Goal: Information Seeking & Learning: Learn about a topic

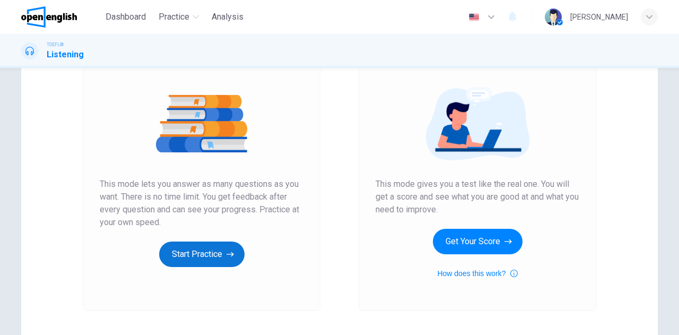
scroll to position [159, 0]
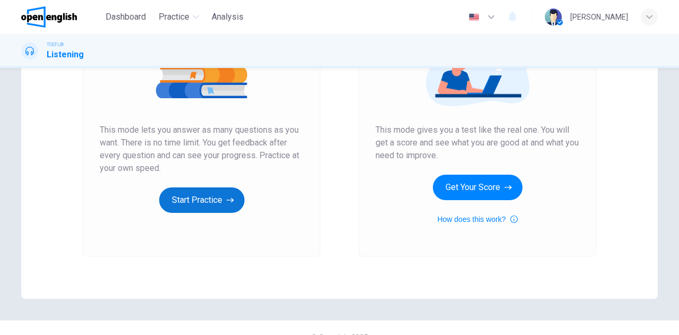
click at [192, 201] on button "Start Practice" at bounding box center [201, 199] width 85 height 25
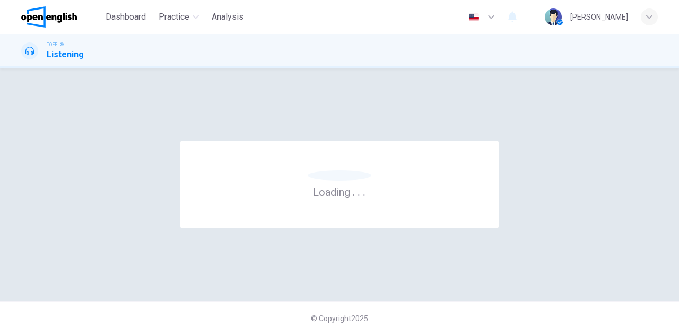
scroll to position [0, 0]
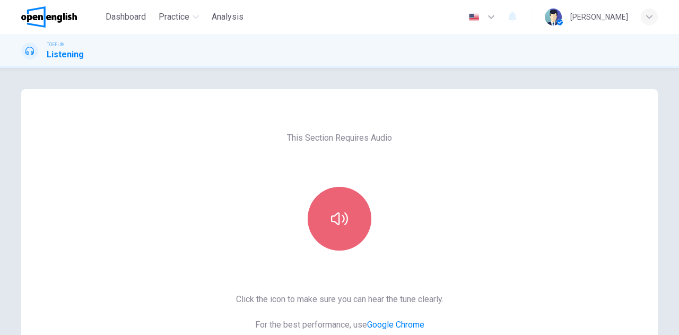
click at [332, 214] on icon "button" at bounding box center [339, 218] width 17 height 17
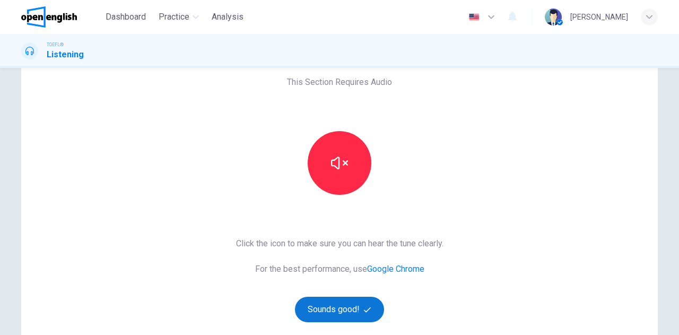
scroll to position [159, 0]
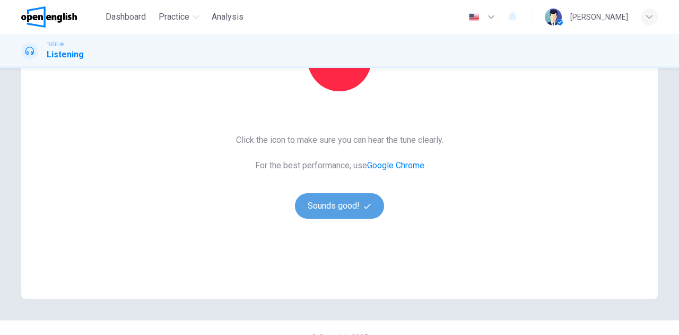
click at [337, 209] on button "Sounds good!" at bounding box center [339, 205] width 89 height 25
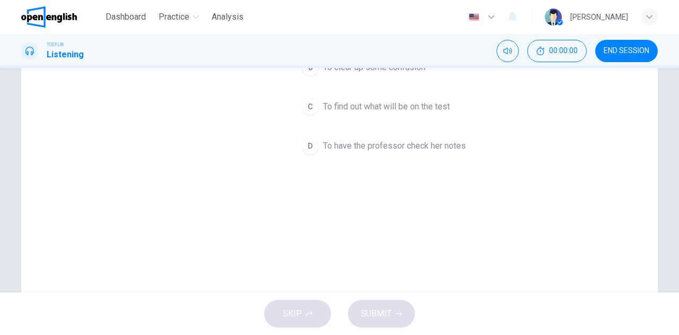
scroll to position [53, 0]
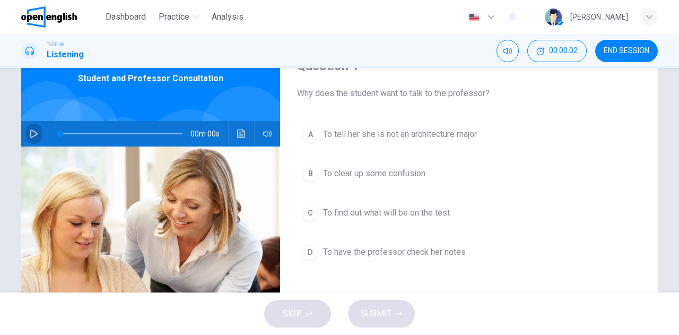
click at [31, 126] on button "button" at bounding box center [33, 133] width 17 height 25
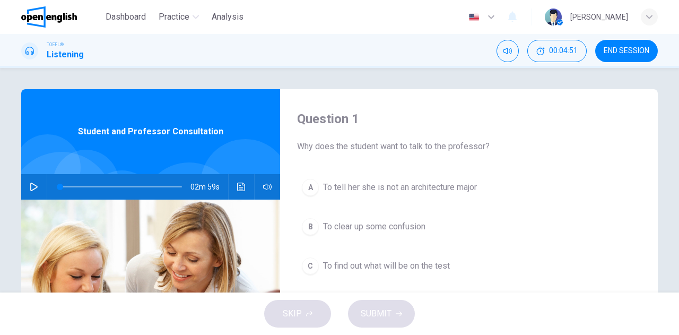
click at [34, 188] on icon "button" at bounding box center [33, 186] width 7 height 8
click at [238, 183] on icon "Click to see the audio transcription" at bounding box center [241, 186] width 8 height 8
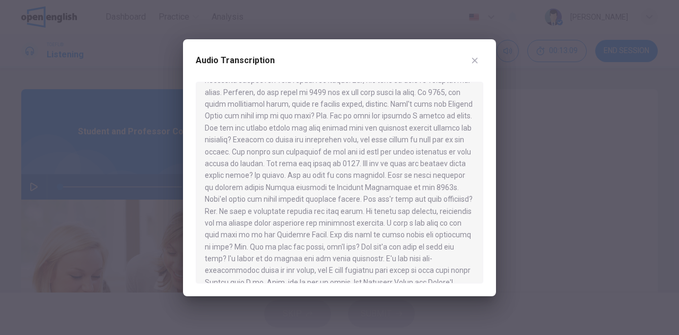
scroll to position [101, 0]
click at [225, 87] on div at bounding box center [339, 183] width 287 height 202
click at [227, 89] on div at bounding box center [339, 183] width 287 height 202
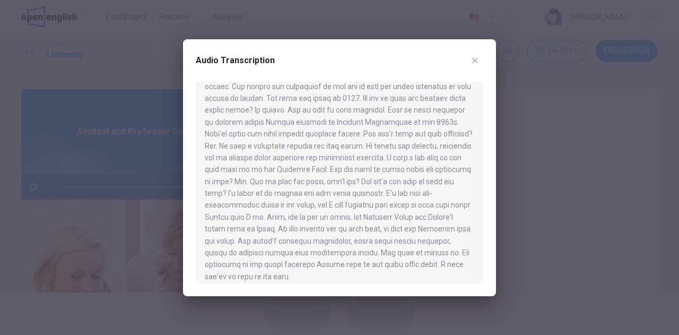
scroll to position [172, 0]
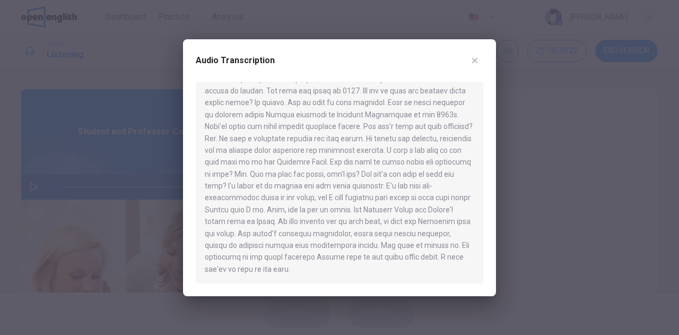
click at [76, 119] on div at bounding box center [339, 167] width 679 height 335
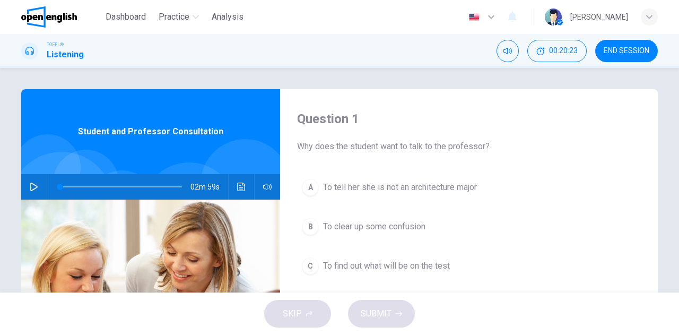
click at [33, 186] on icon "button" at bounding box center [33, 186] width 7 height 8
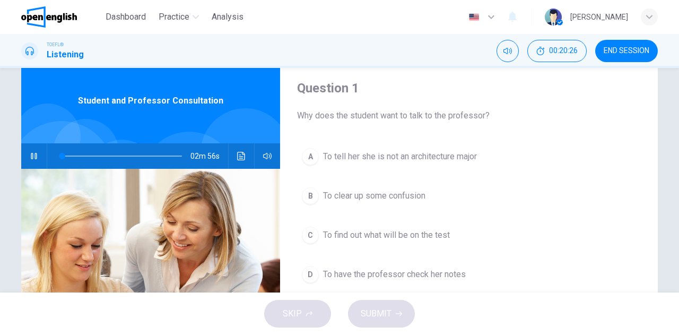
scroll to position [53, 0]
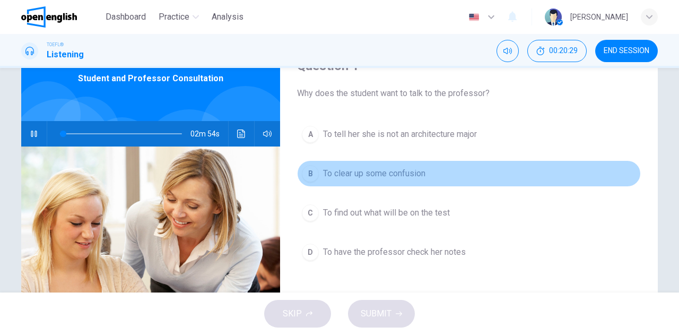
click at [368, 171] on span "To clear up some confusion" at bounding box center [374, 173] width 102 height 13
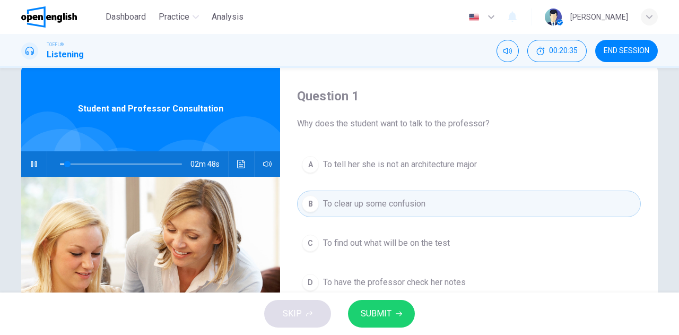
scroll to position [0, 0]
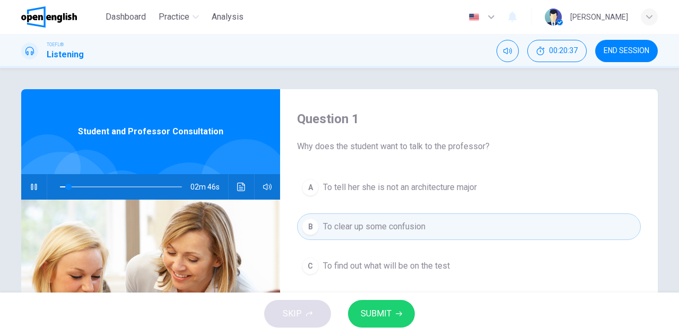
click at [378, 314] on span "SUBMIT" at bounding box center [376, 313] width 31 height 15
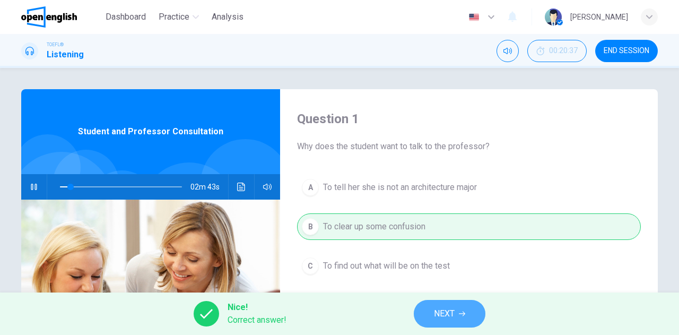
click at [435, 307] on span "NEXT" at bounding box center [444, 313] width 21 height 15
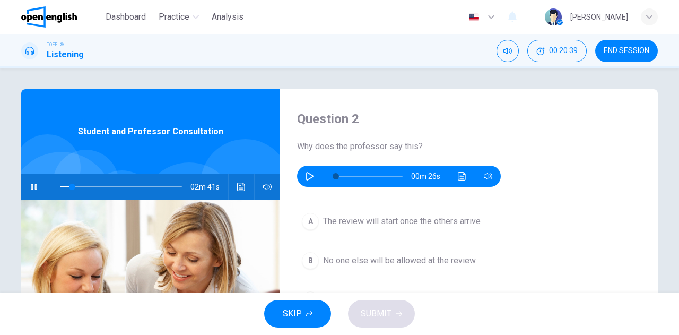
click at [32, 185] on icon "button" at bounding box center [34, 186] width 6 height 6
type input "**"
click at [307, 172] on icon "button" at bounding box center [309, 176] width 8 height 8
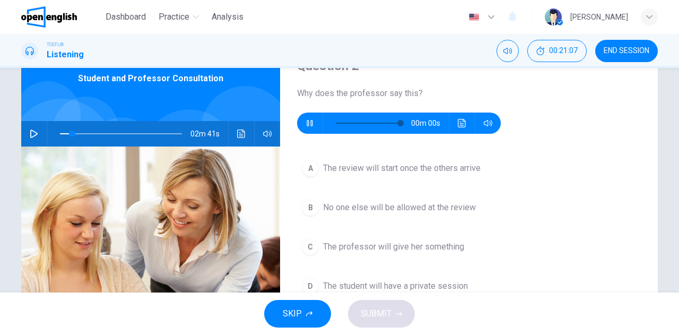
type input "*"
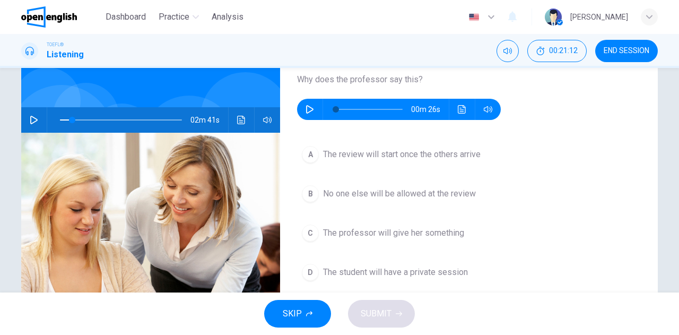
scroll to position [106, 0]
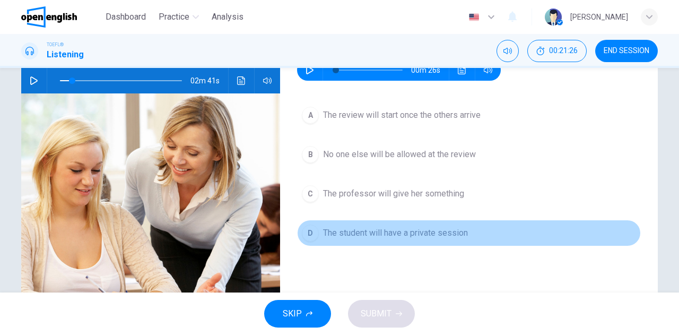
click at [345, 230] on span "The student will have a private session" at bounding box center [395, 232] width 145 height 13
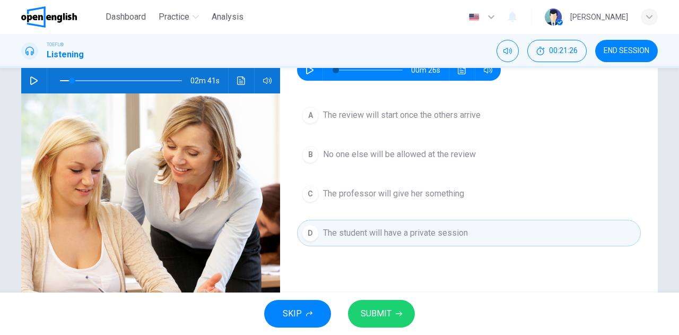
click at [369, 317] on span "SUBMIT" at bounding box center [376, 313] width 31 height 15
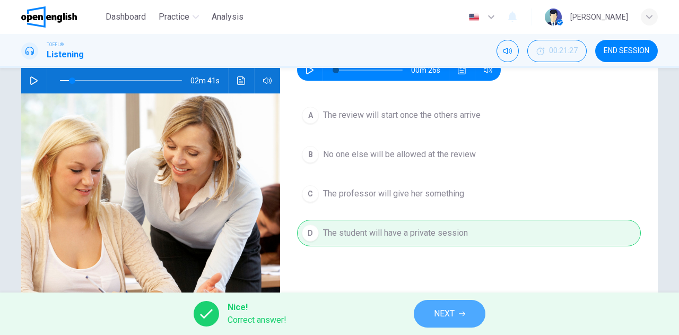
click at [435, 313] on span "NEXT" at bounding box center [444, 313] width 21 height 15
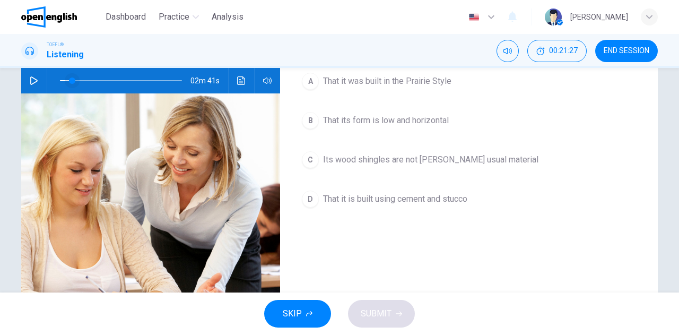
scroll to position [53, 0]
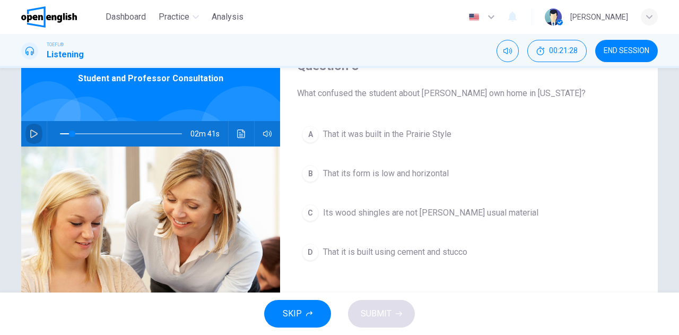
click at [25, 138] on button "button" at bounding box center [33, 133] width 17 height 25
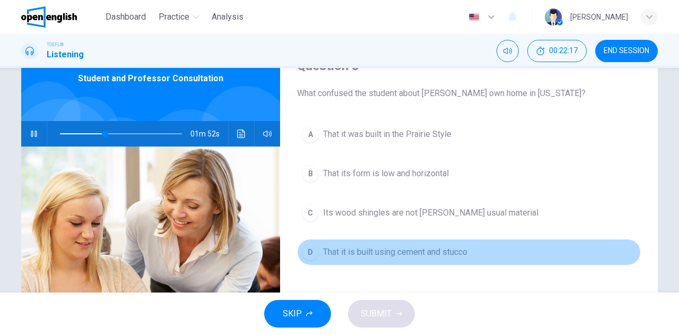
click at [379, 255] on span "That it is built using cement and stucco" at bounding box center [395, 252] width 144 height 13
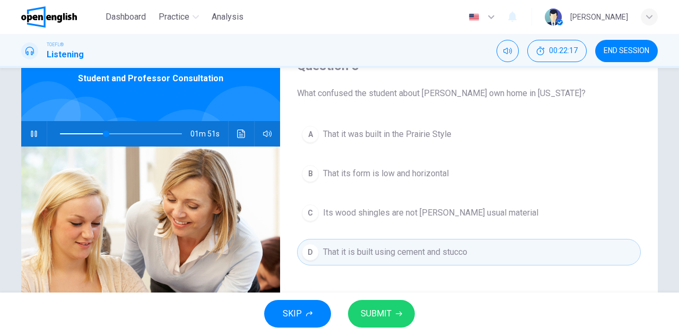
click at [378, 309] on span "SUBMIT" at bounding box center [376, 313] width 31 height 15
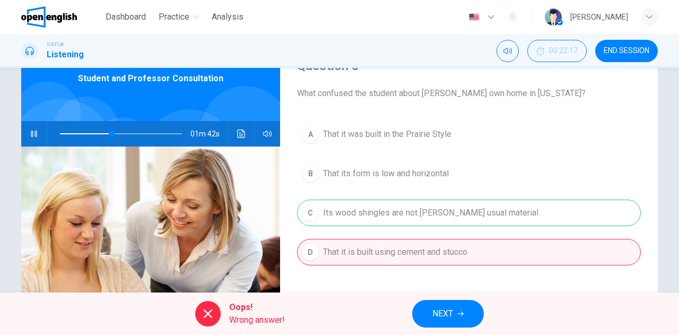
click at [233, 135] on button "Click to see the audio transcription" at bounding box center [241, 133] width 17 height 25
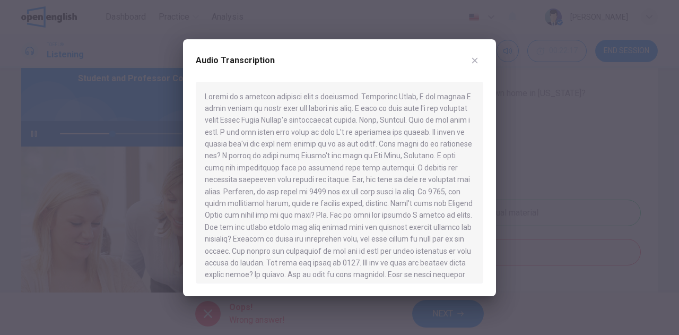
click at [98, 118] on div at bounding box center [339, 167] width 679 height 335
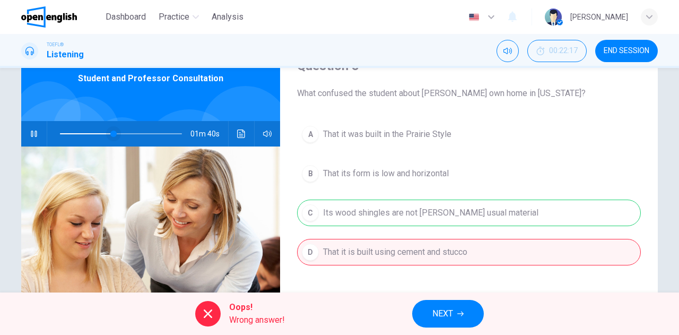
drag, startPoint x: 72, startPoint y: 141, endPoint x: 76, endPoint y: 132, distance: 9.5
click at [72, 140] on span at bounding box center [121, 133] width 122 height 15
click at [239, 133] on icon "Click to see the audio transcription" at bounding box center [241, 133] width 8 height 8
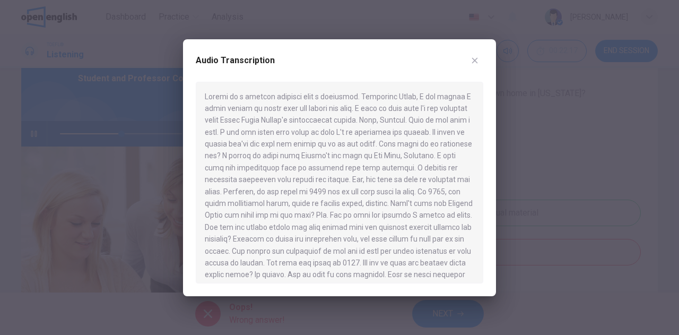
click at [80, 129] on div at bounding box center [339, 167] width 679 height 335
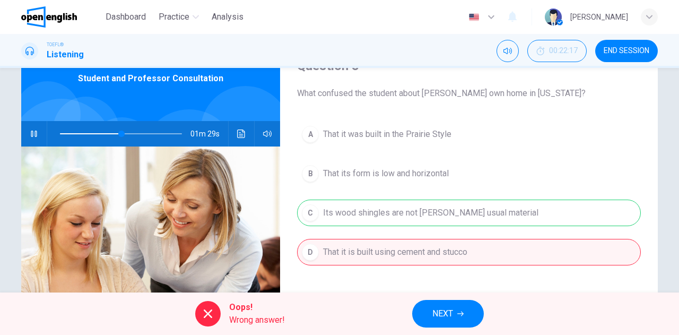
click at [82, 134] on span at bounding box center [121, 133] width 122 height 15
click at [78, 132] on span at bounding box center [80, 133] width 6 height 6
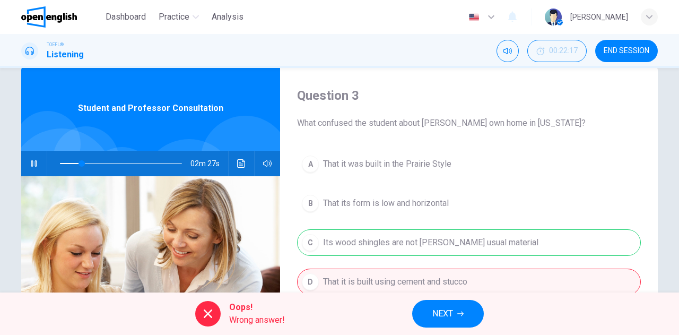
scroll to position [0, 0]
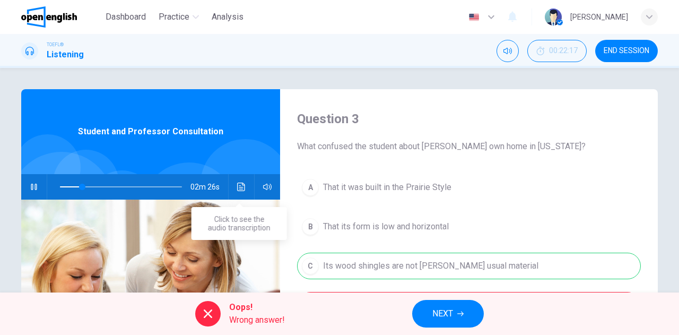
click at [239, 183] on icon "Click to see the audio transcription" at bounding box center [241, 186] width 8 height 8
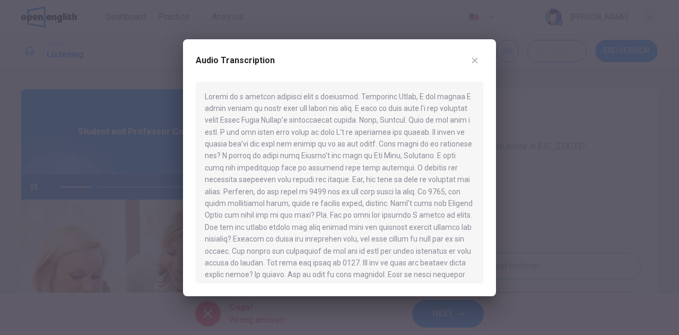
click at [5, 118] on div at bounding box center [339, 167] width 679 height 335
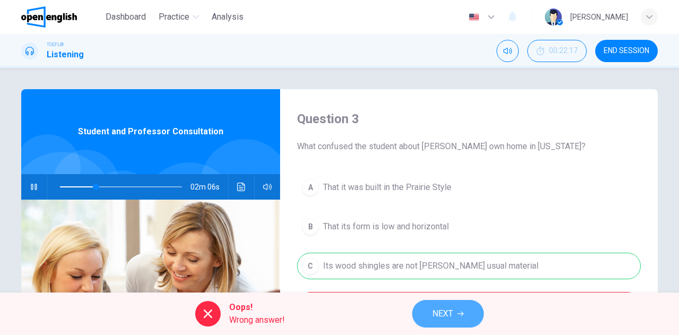
click at [459, 312] on icon "button" at bounding box center [460, 313] width 6 height 6
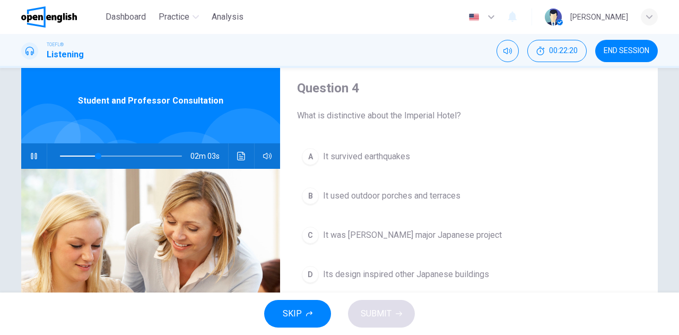
scroll to position [53, 0]
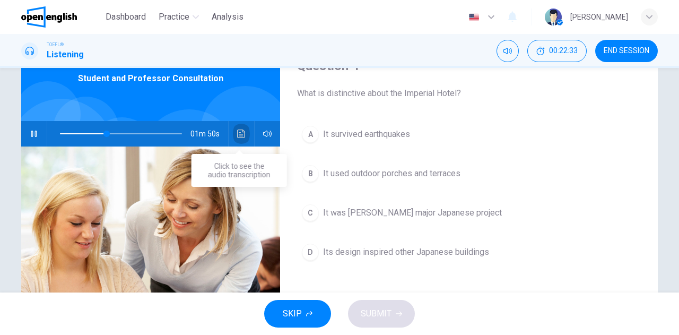
click at [241, 131] on icon "Click to see the audio transcription" at bounding box center [241, 133] width 8 height 8
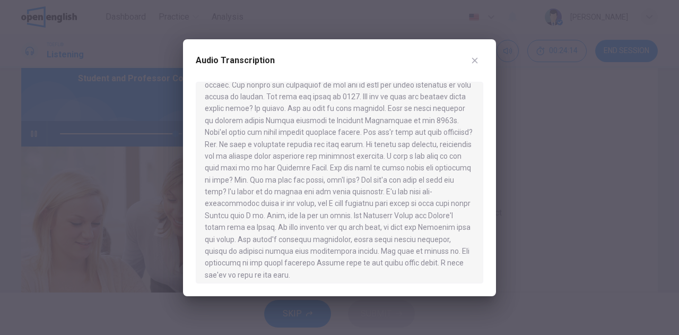
scroll to position [172, 0]
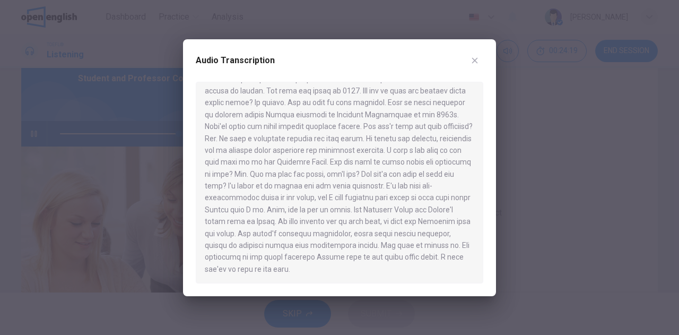
click at [566, 214] on div at bounding box center [339, 167] width 679 height 335
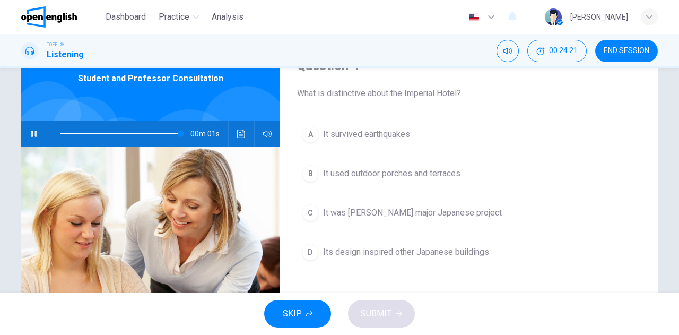
click at [406, 209] on span "It was [PERSON_NAME] major Japanese project" at bounding box center [412, 212] width 179 height 13
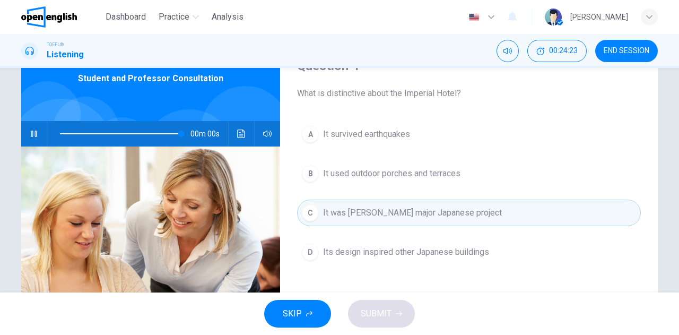
type input "*"
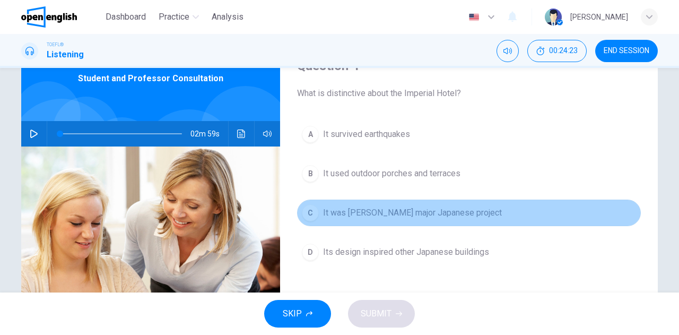
click at [328, 218] on span "It was [PERSON_NAME] major Japanese project" at bounding box center [412, 212] width 179 height 13
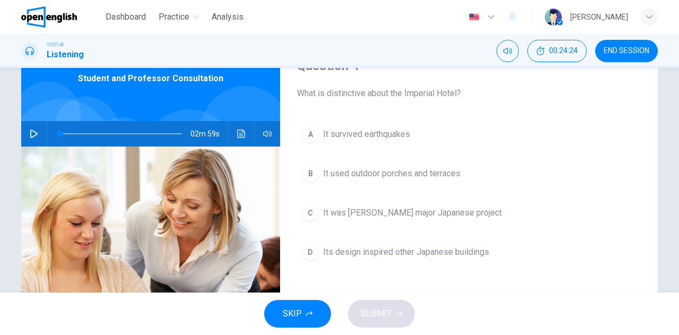
click at [377, 314] on div "SKIP SUBMIT" at bounding box center [339, 313] width 679 height 42
click at [352, 207] on span "It was [PERSON_NAME] major Japanese project" at bounding box center [412, 212] width 179 height 13
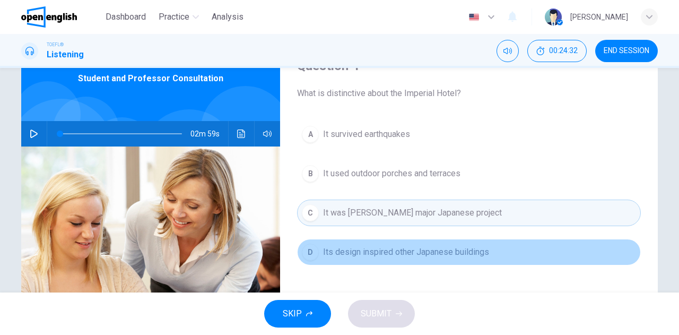
click at [395, 255] on span "Its design inspired other Japanese buildings" at bounding box center [406, 252] width 166 height 13
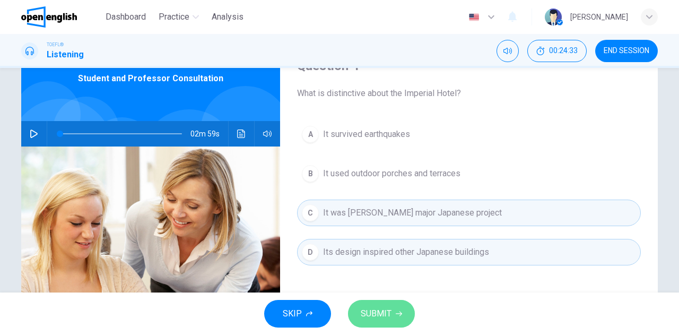
click at [380, 319] on span "SUBMIT" at bounding box center [376, 313] width 31 height 15
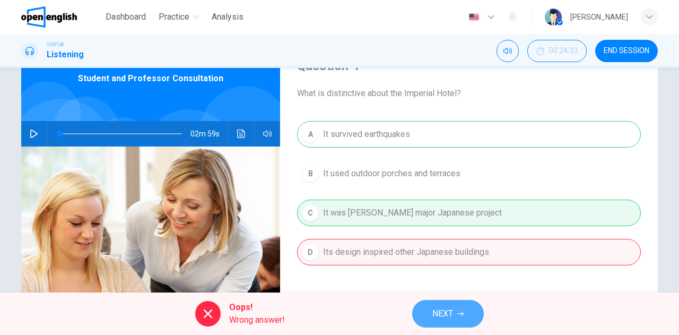
click at [441, 308] on span "NEXT" at bounding box center [442, 313] width 21 height 15
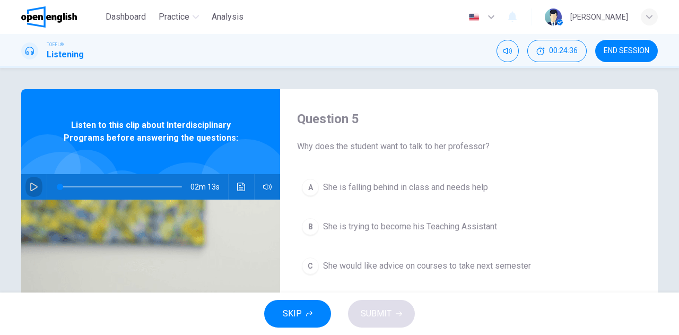
click at [37, 190] on button "button" at bounding box center [33, 186] width 17 height 25
click at [31, 185] on icon "button" at bounding box center [34, 186] width 6 height 6
type input "*"
